Goal: Check status: Check status

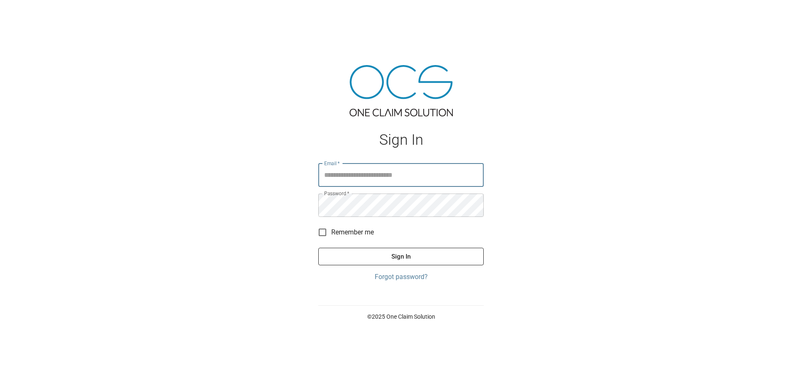
type input "**********"
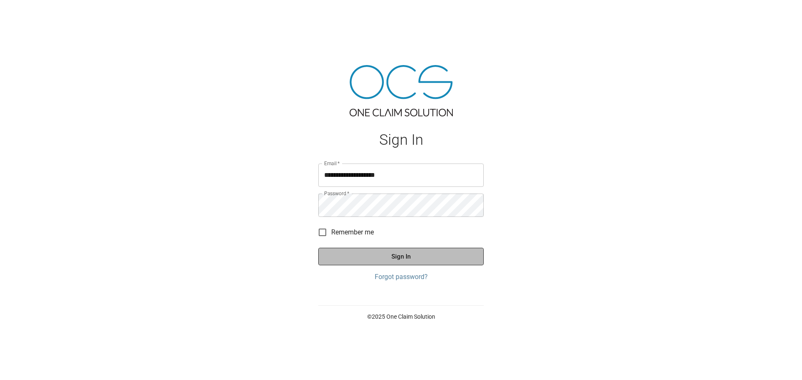
click at [415, 263] on button "Sign In" at bounding box center [400, 257] width 165 height 18
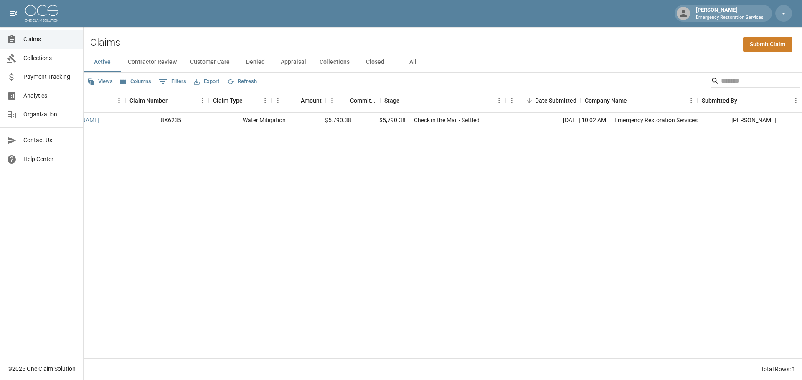
scroll to position [0, 63]
click at [407, 65] on button "All" at bounding box center [413, 62] width 38 height 20
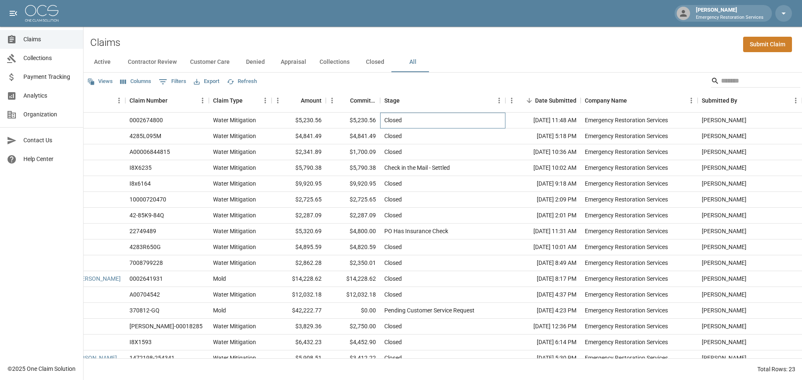
click at [421, 121] on div "Closed" at bounding box center [442, 121] width 125 height 16
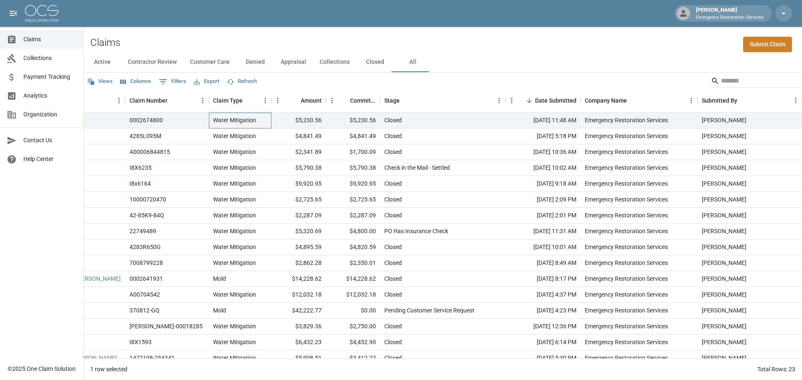
click at [245, 124] on div "Water Mitigation" at bounding box center [234, 120] width 43 height 8
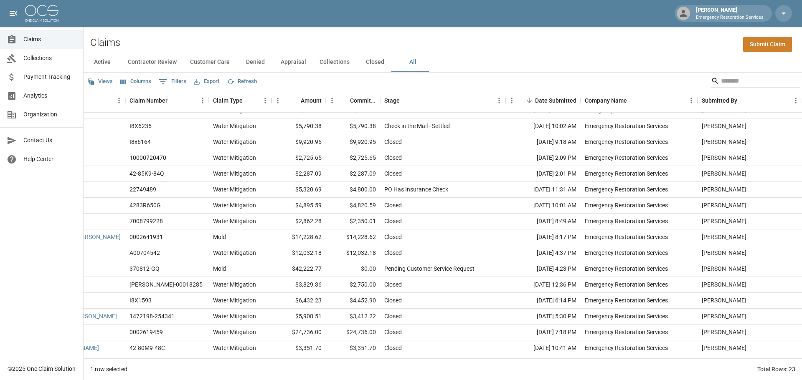
scroll to position [0, 63]
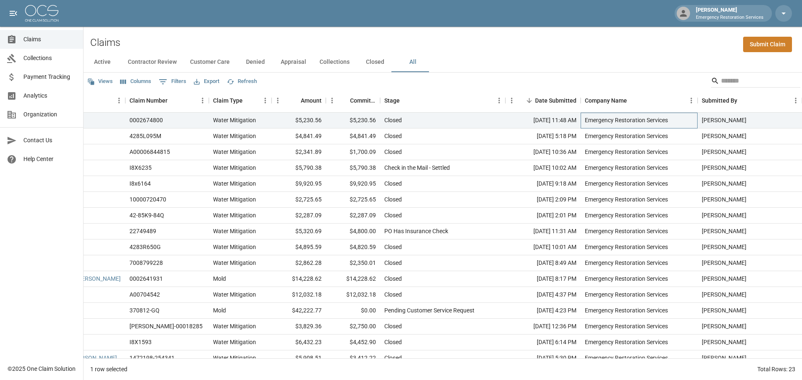
click at [627, 124] on div "Emergency Restoration Services" at bounding box center [626, 120] width 83 height 8
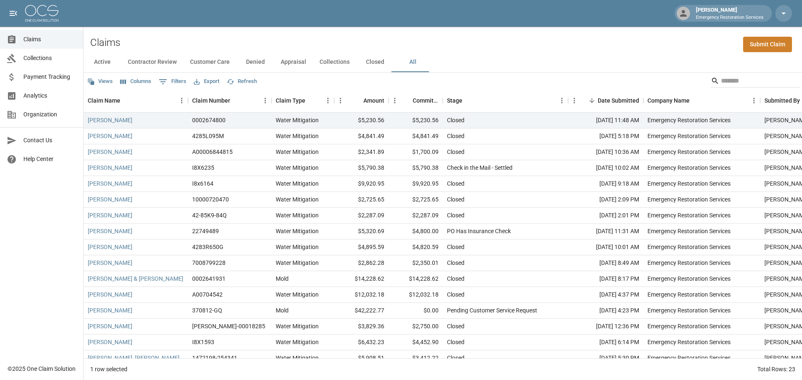
drag, startPoint x: 109, startPoint y: 122, endPoint x: 436, endPoint y: 53, distance: 334.0
click at [436, 53] on div "Active Contractor Review Customer Care Denied Appraisal Collections Closed All" at bounding box center [443, 62] width 718 height 20
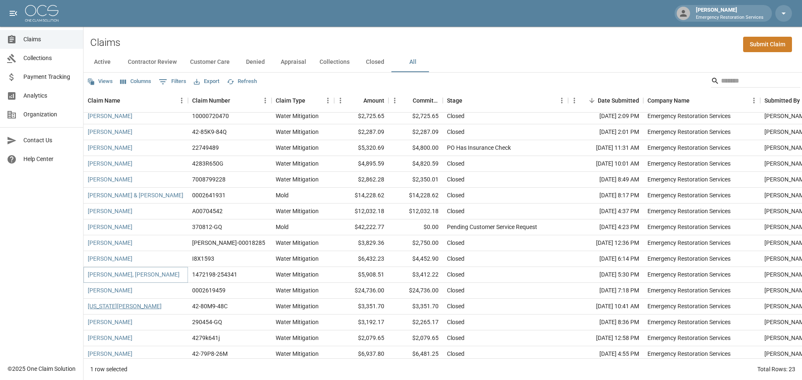
scroll to position [125, 0]
